Goal: Check status: Check status

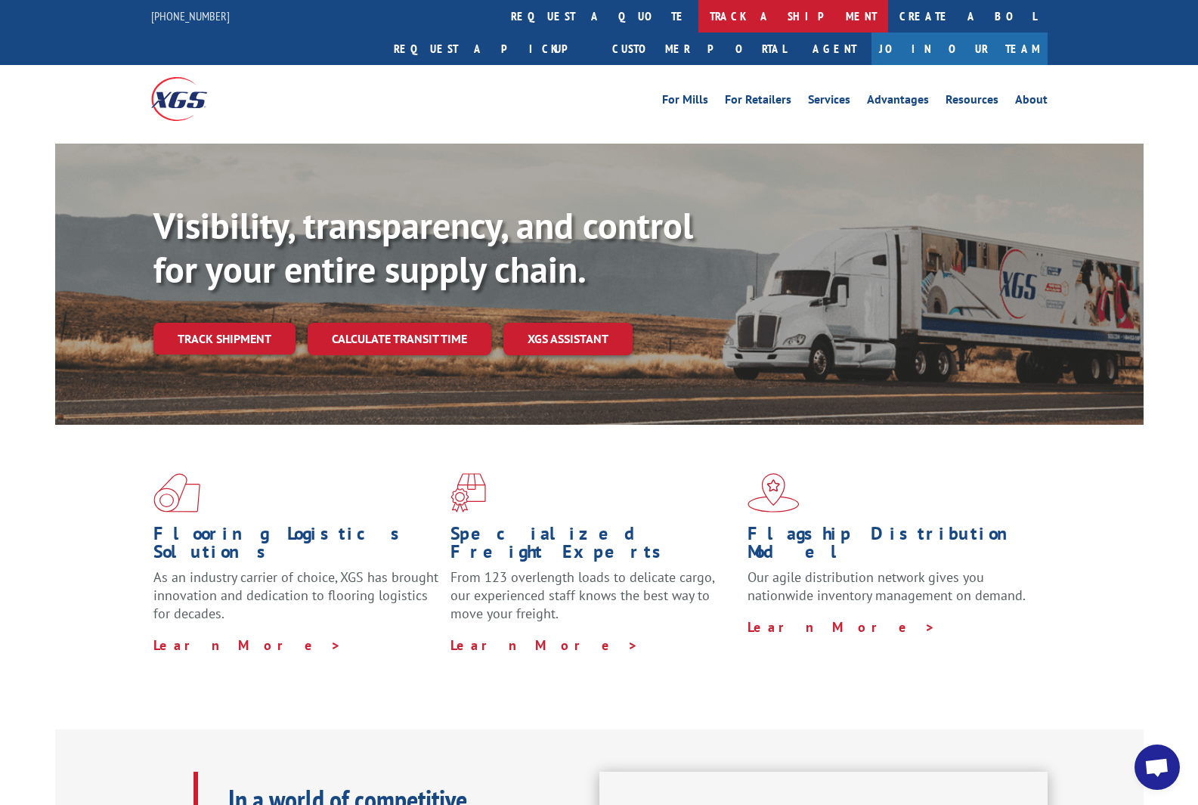
click at [699, 25] on link "track a shipment" at bounding box center [794, 16] width 190 height 33
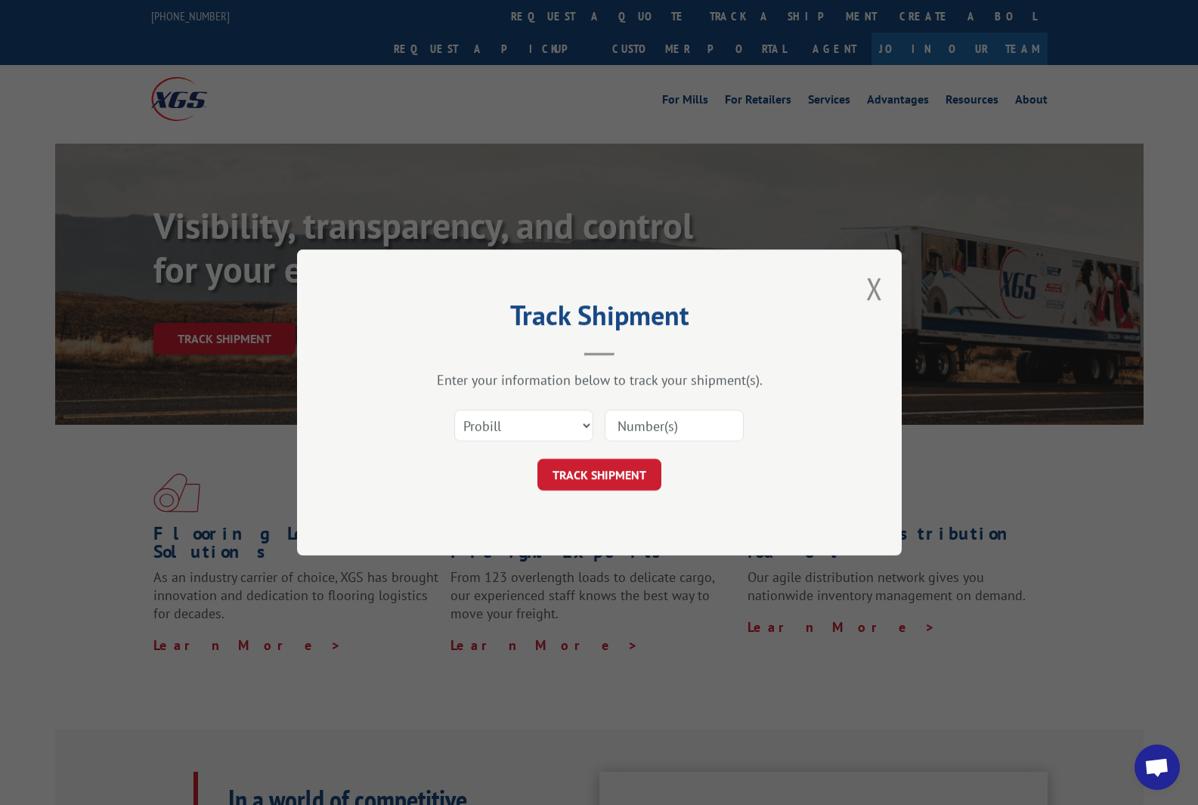
click at [655, 420] on input at bounding box center [674, 426] width 139 height 32
paste input "Xpress Global BOL 362362"
drag, startPoint x: 690, startPoint y: 425, endPoint x: 597, endPoint y: 417, distance: 93.4
click at [597, 417] on div "Select category... Probill BOL PO Xpress Global BOL 362362" at bounding box center [600, 426] width 454 height 50
type input "362362"
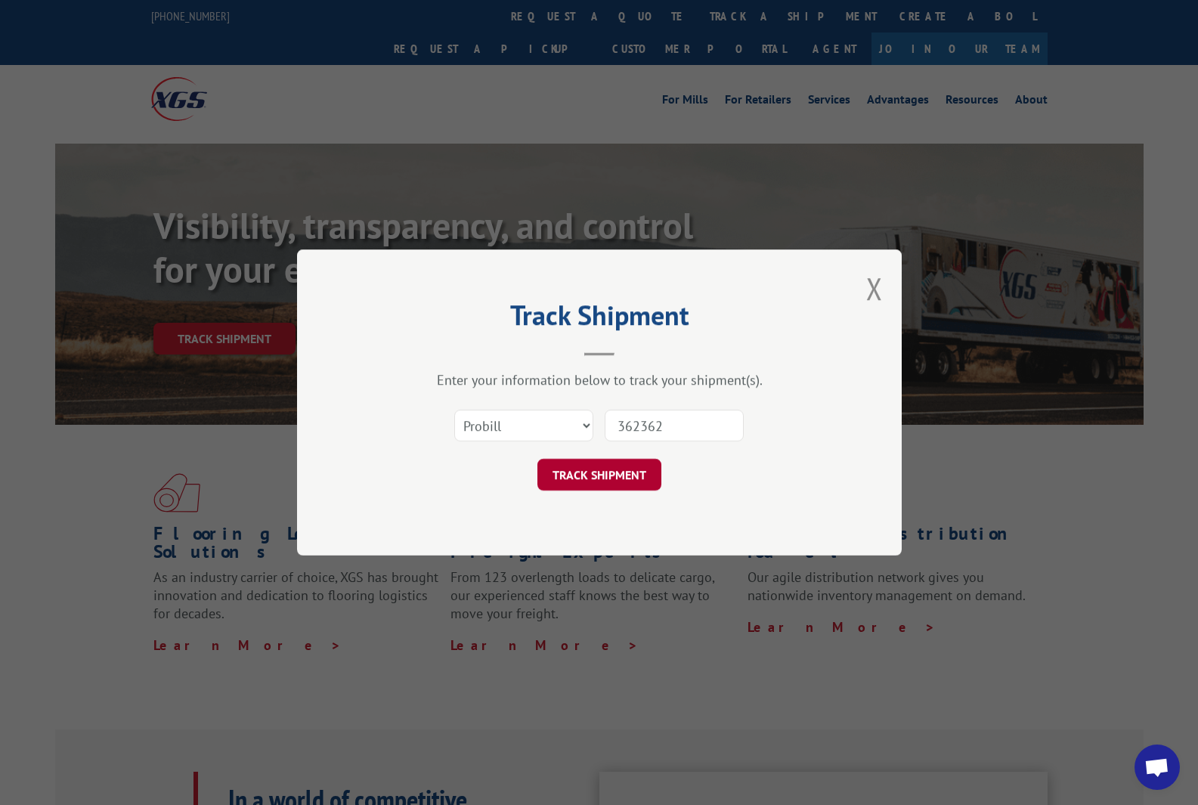
click at [601, 480] on button "TRACK SHIPMENT" at bounding box center [600, 475] width 124 height 32
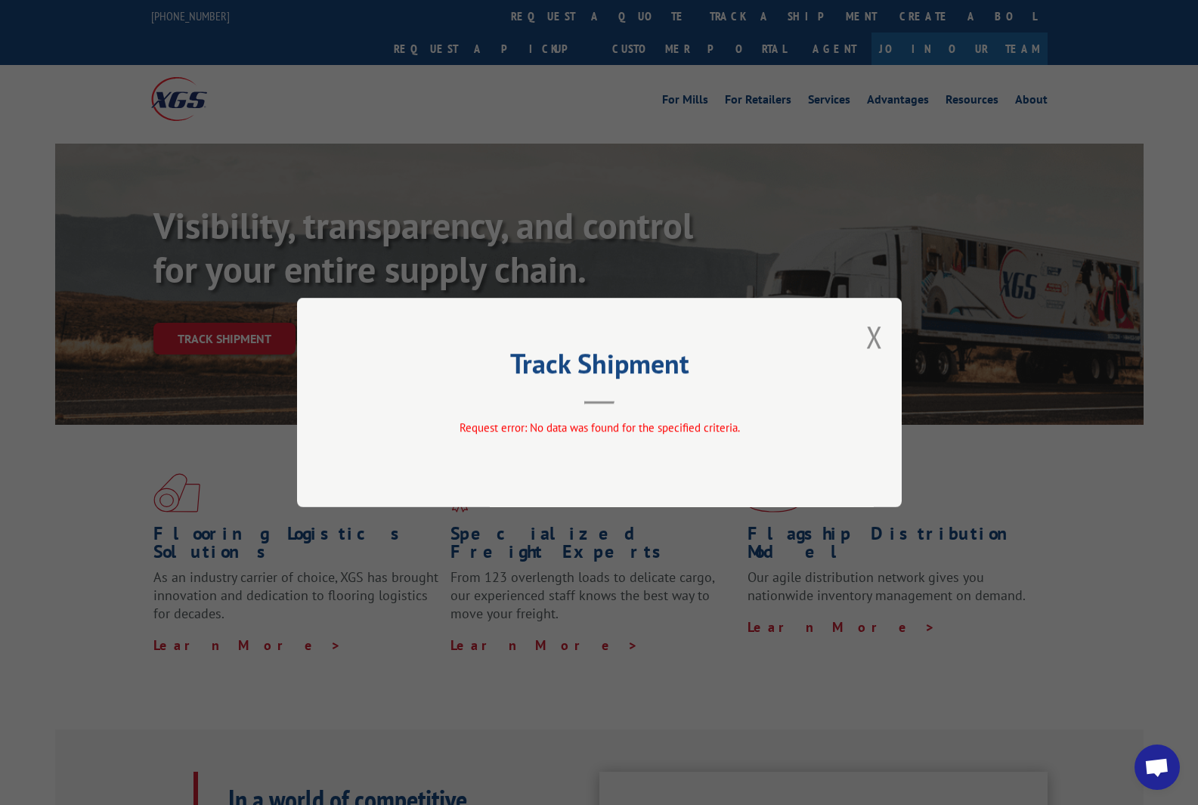
click at [871, 337] on button "Close modal" at bounding box center [874, 337] width 17 height 40
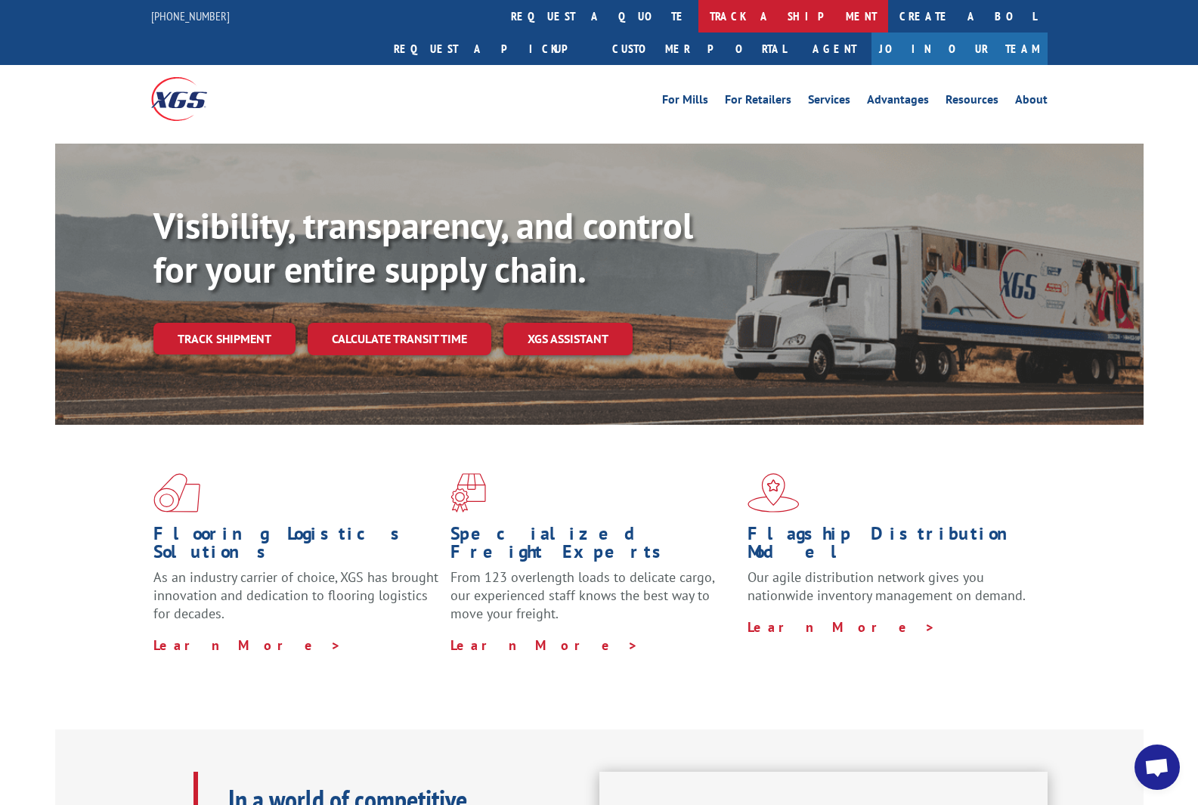
click at [699, 16] on link "track a shipment" at bounding box center [794, 16] width 190 height 33
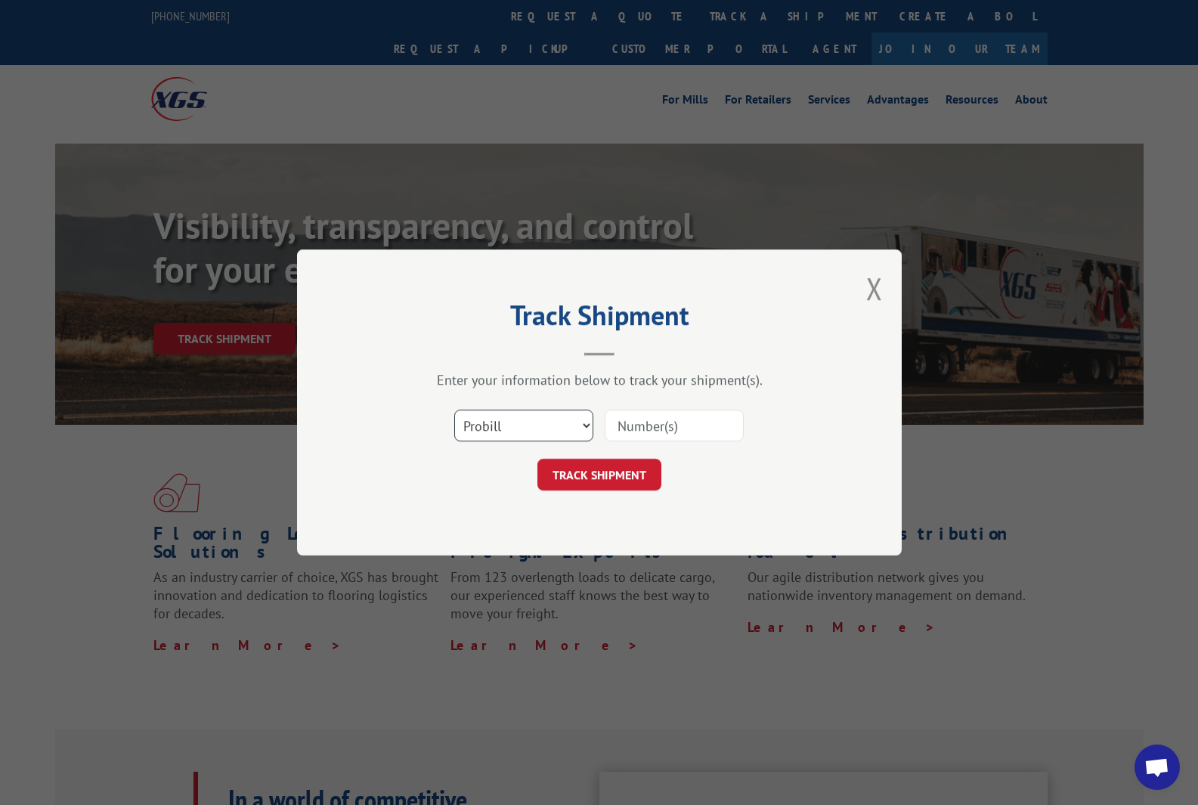
click at [500, 430] on select "Select category... Probill BOL PO" at bounding box center [523, 426] width 139 height 32
select select "bol"
click at [454, 410] on select "Select category... Probill BOL PO" at bounding box center [523, 426] width 139 height 32
click at [645, 423] on input at bounding box center [674, 426] width 139 height 32
paste input "Xpress Global BOL 362362"
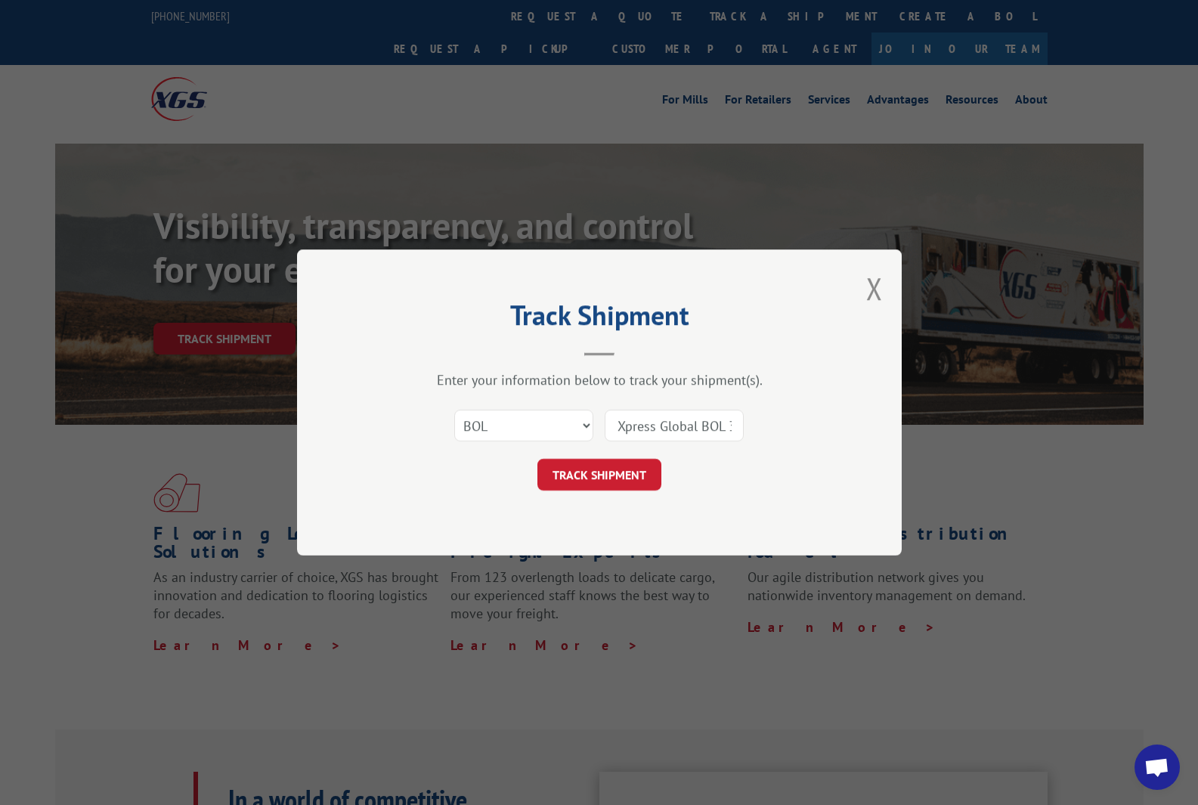
drag, startPoint x: 688, startPoint y: 424, endPoint x: 588, endPoint y: 420, distance: 99.9
click at [589, 420] on div "Select category... Probill BOL PO Xpress Global BOL 362362" at bounding box center [600, 426] width 454 height 50
type input "362362"
click button "TRACK SHIPMENT" at bounding box center [600, 475] width 124 height 32
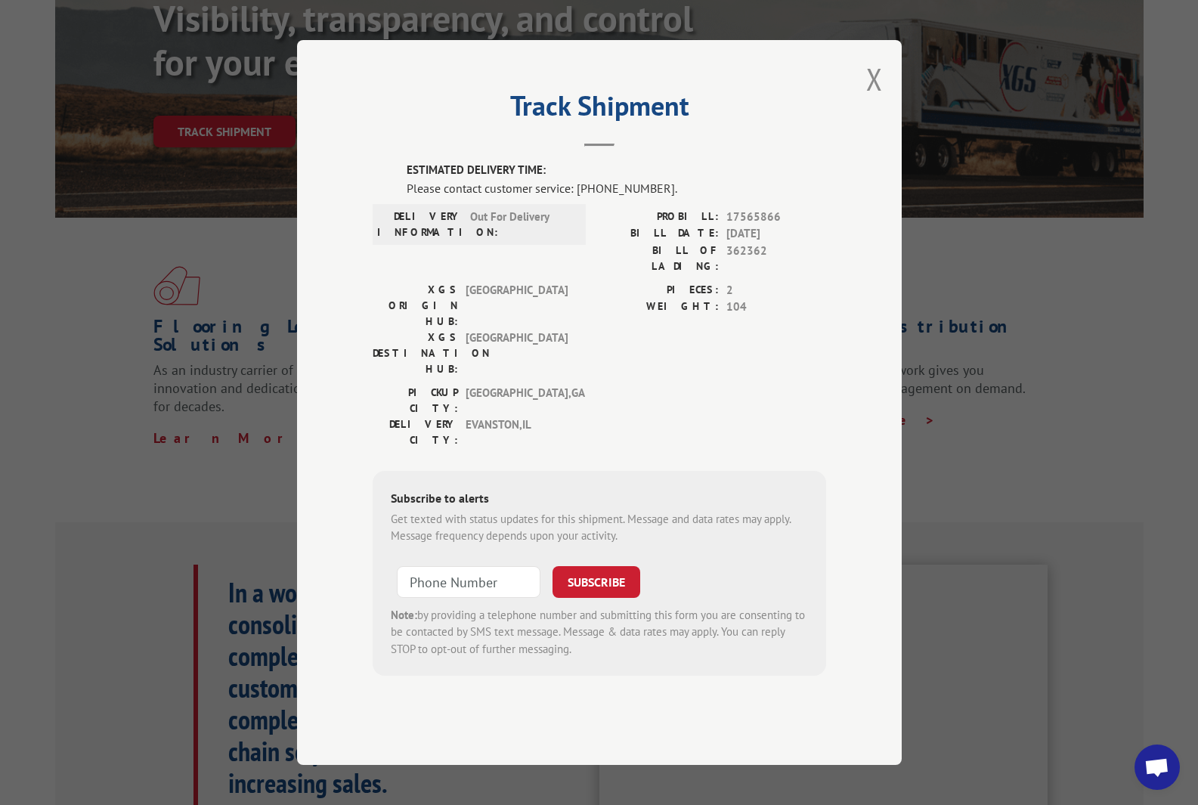
scroll to position [302, 0]
